Goal: Find specific page/section

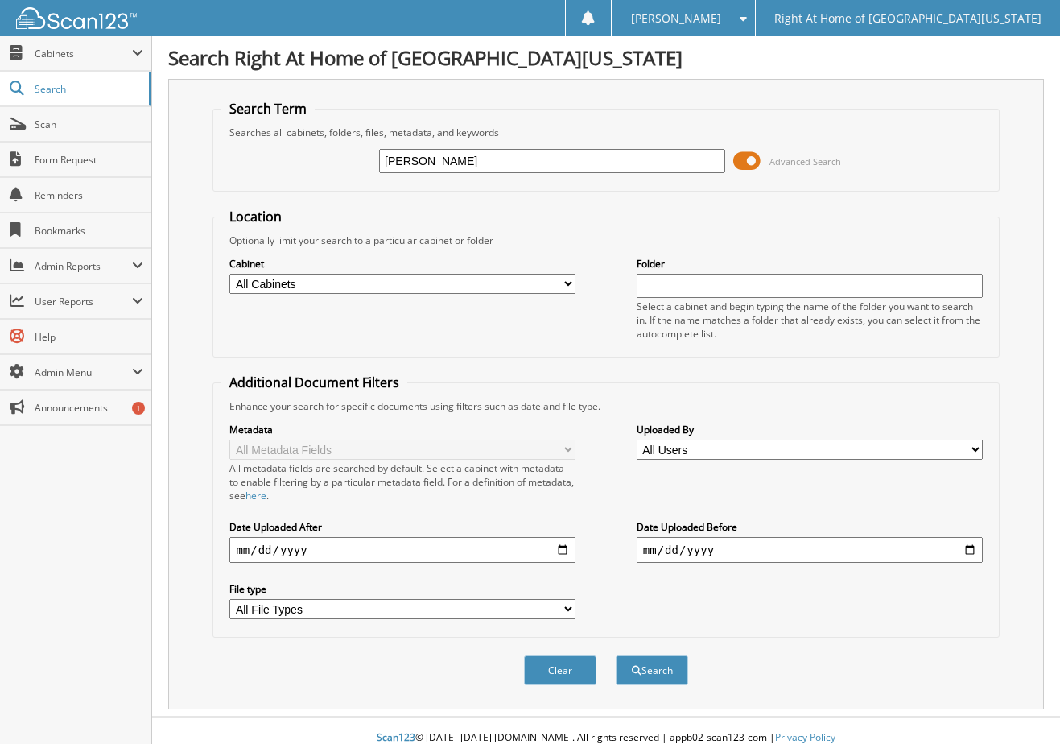
type input "[PERSON_NAME]"
click at [616, 655] on button "Search" at bounding box center [652, 670] width 72 height 30
click at [77, 63] on span "Cabinets" at bounding box center [75, 53] width 151 height 35
